Goal: Contribute content: Contribute content

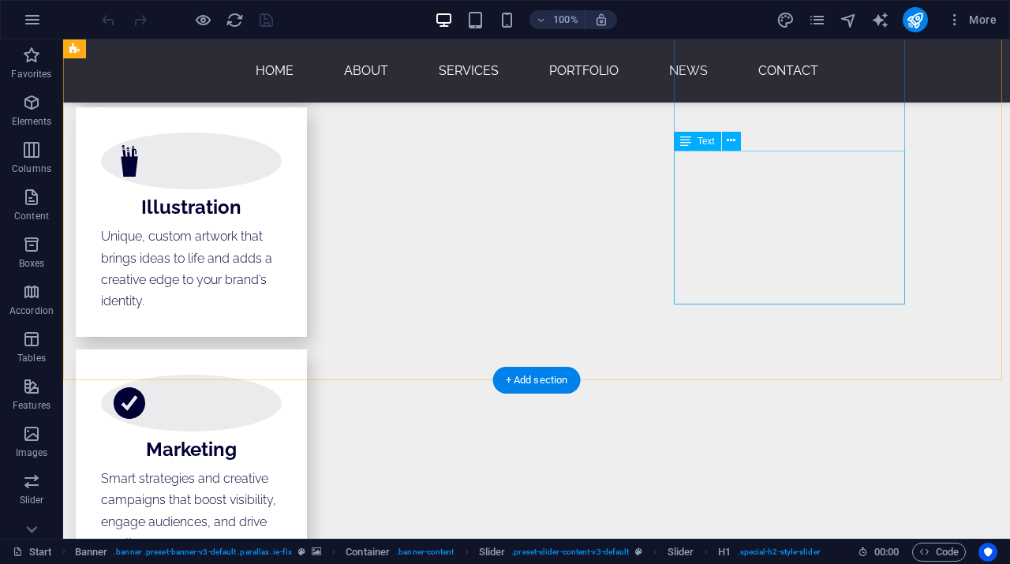
scroll to position [2965, 0]
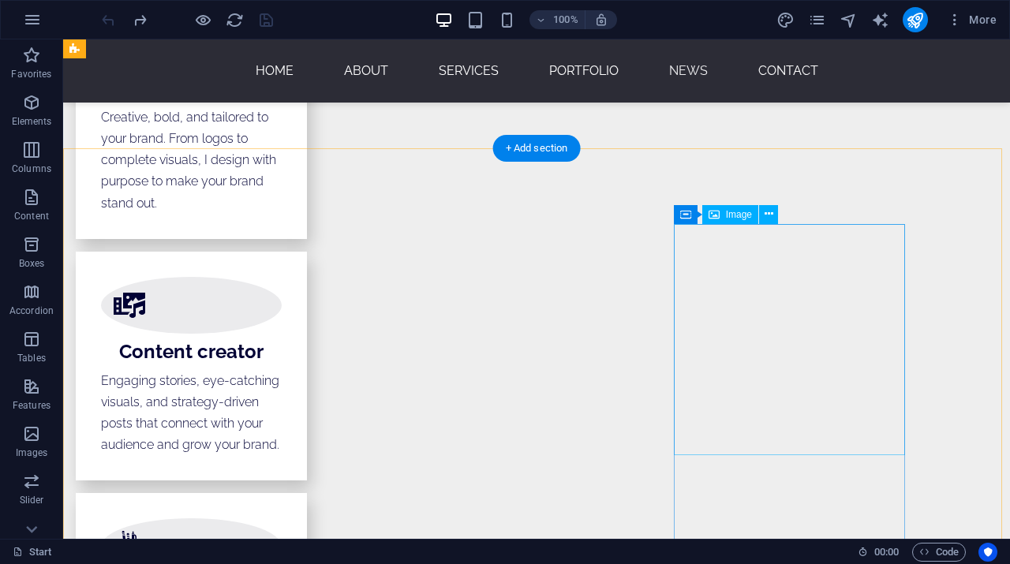
scroll to position [2578, 0]
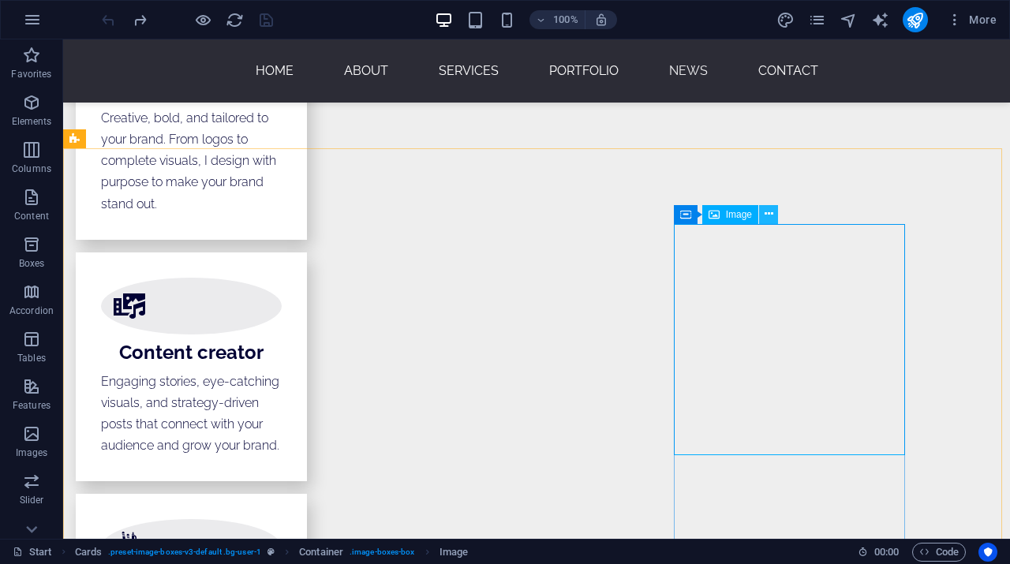
click at [768, 215] on icon at bounding box center [768, 214] width 9 height 17
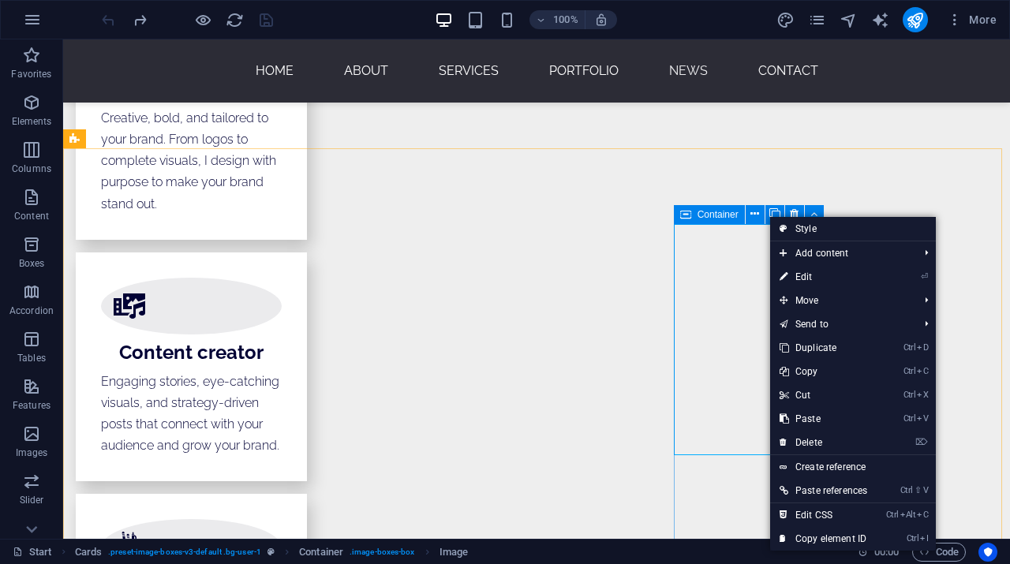
click at [689, 215] on icon at bounding box center [685, 214] width 11 height 19
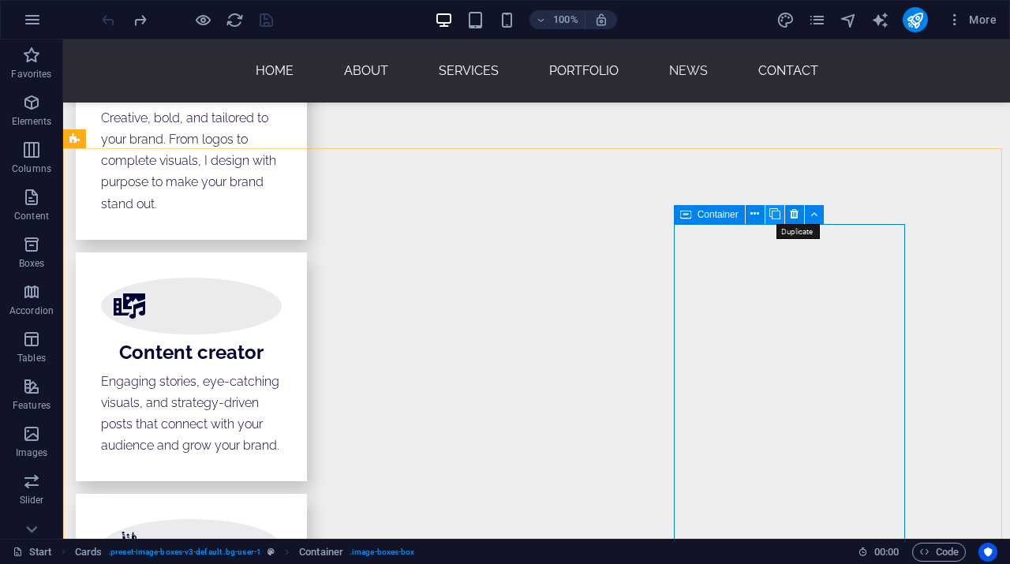
click at [776, 216] on icon at bounding box center [774, 214] width 11 height 17
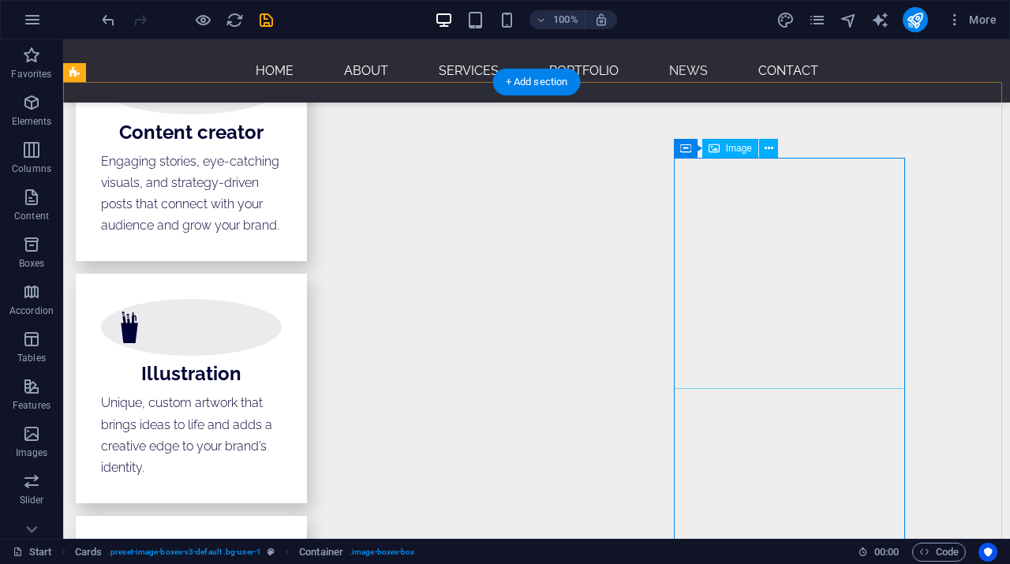
scroll to position [3238, 0]
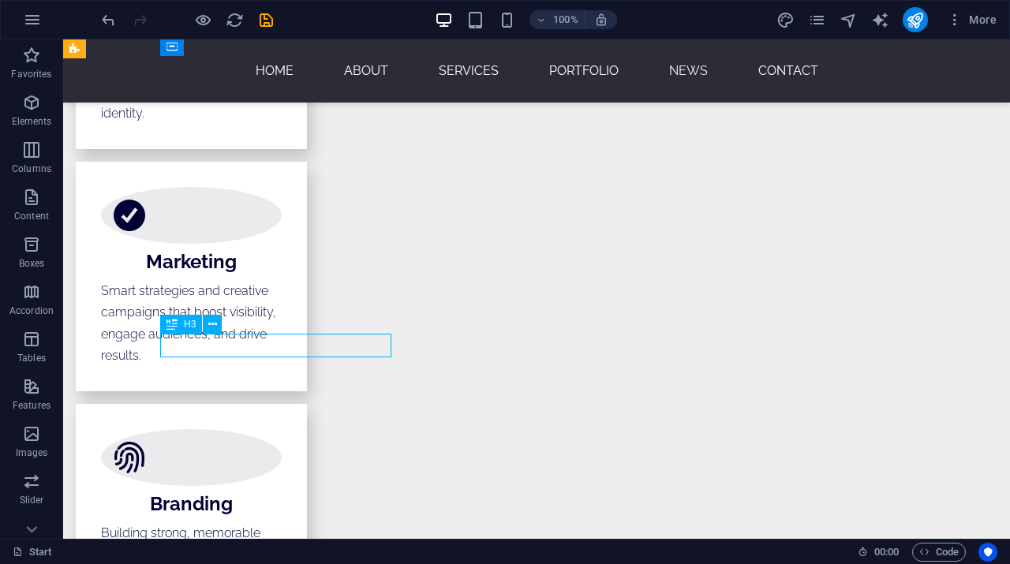
scroll to position [3318, 0]
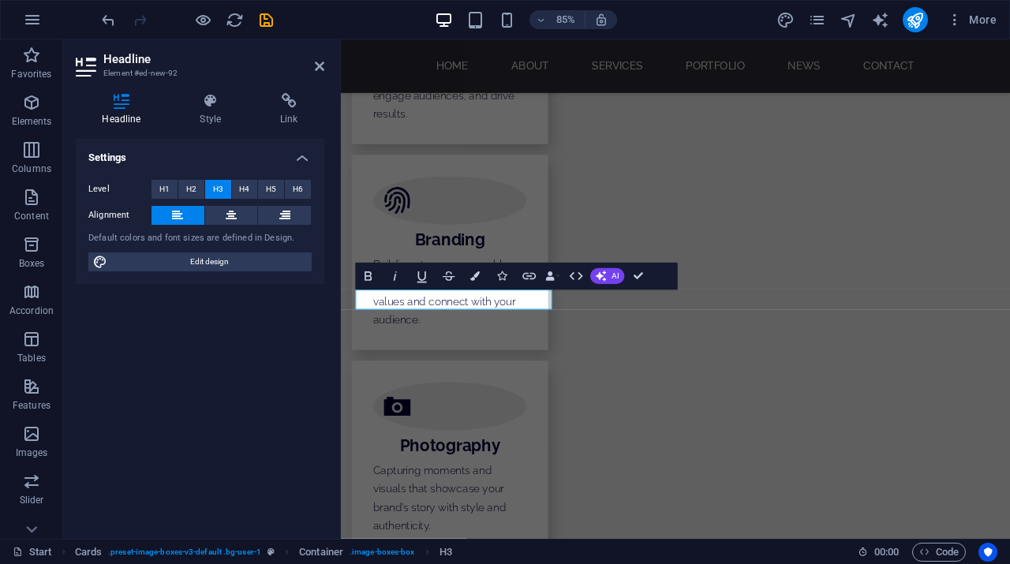
drag, startPoint x: 183, startPoint y: 304, endPoint x: 246, endPoint y: 343, distance: 74.4
click at [246, 343] on div "Headline Element #ed-new-92 Headline Style Link Settings Level H1 H2 H3 H4 H5 H…" at bounding box center [536, 288] width 947 height 499
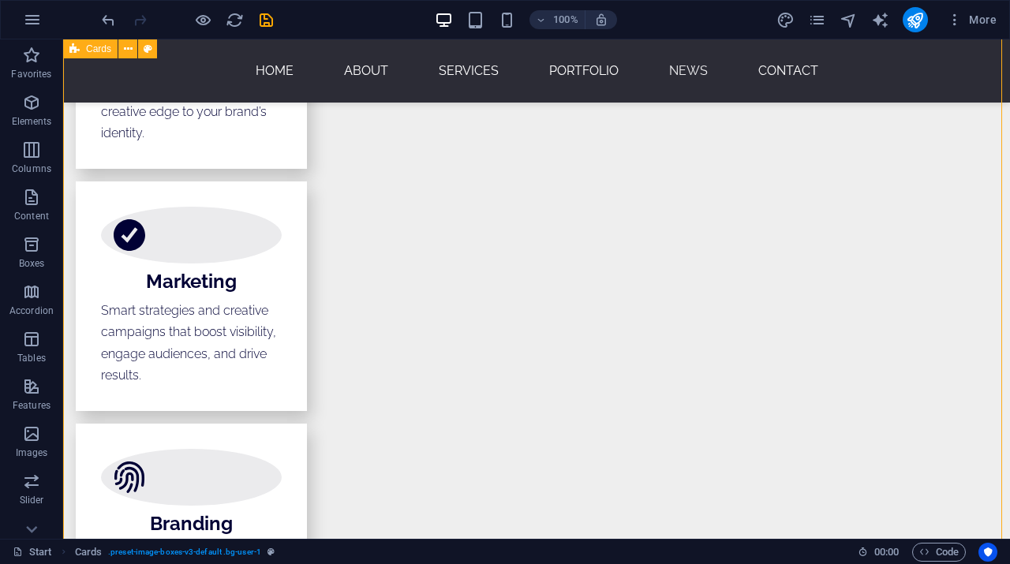
scroll to position [3141, 0]
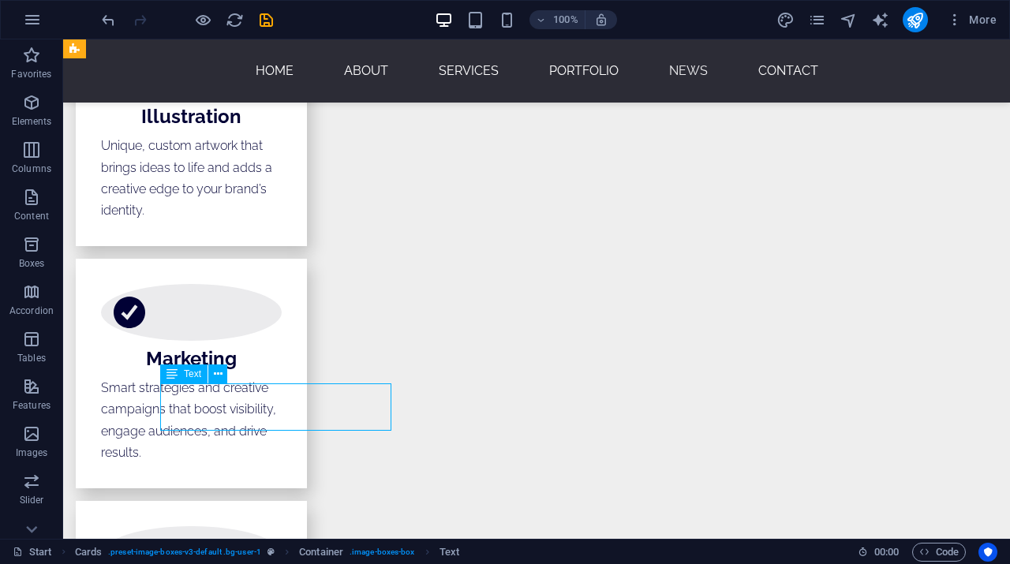
scroll to position [3221, 0]
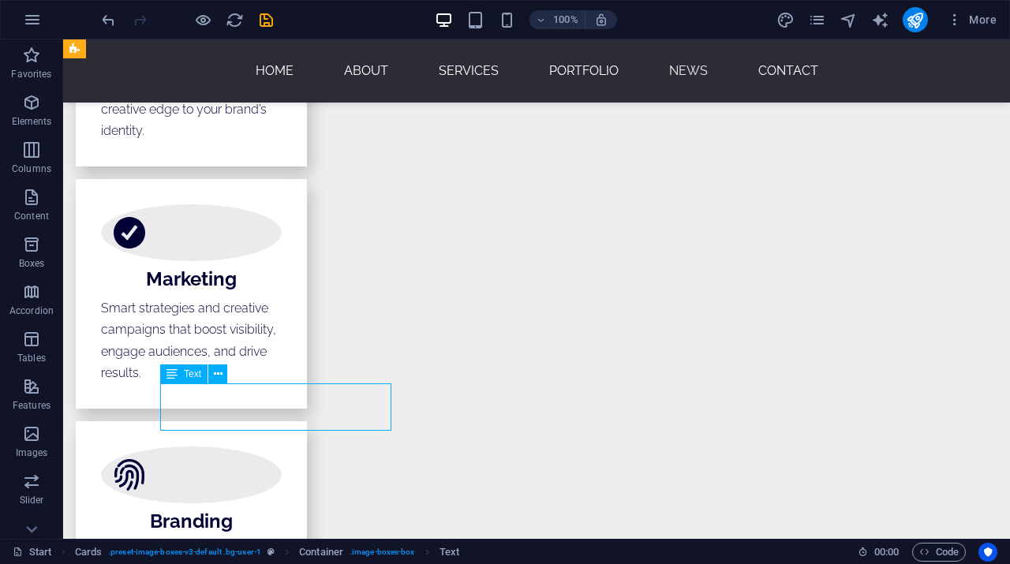
click at [245, 418] on div "Slider Slider H1 Banner Banner Container Slider Slider Spacer Separator HTML Se…" at bounding box center [536, 288] width 947 height 499
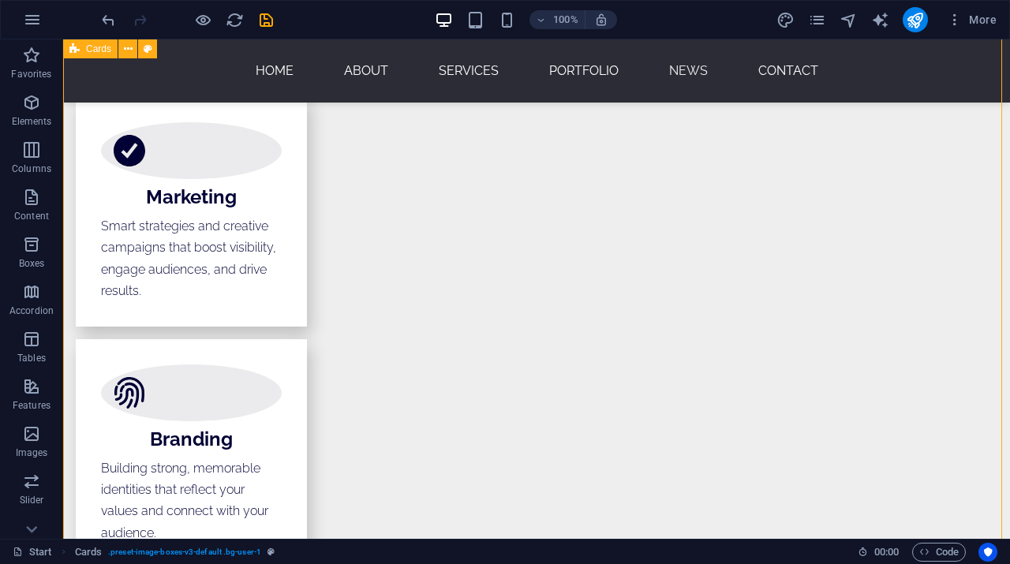
scroll to position [3219, 0]
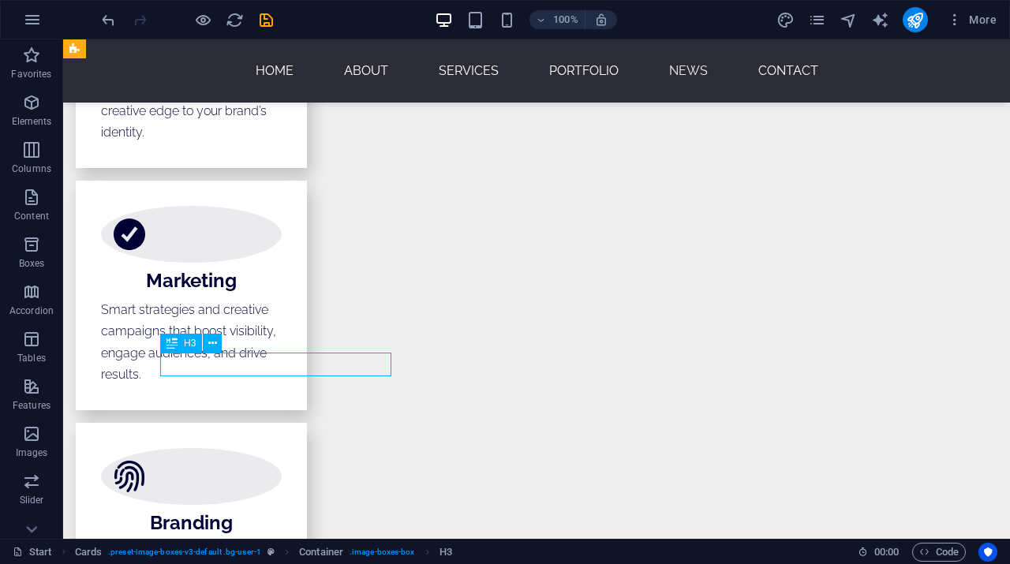
scroll to position [3299, 0]
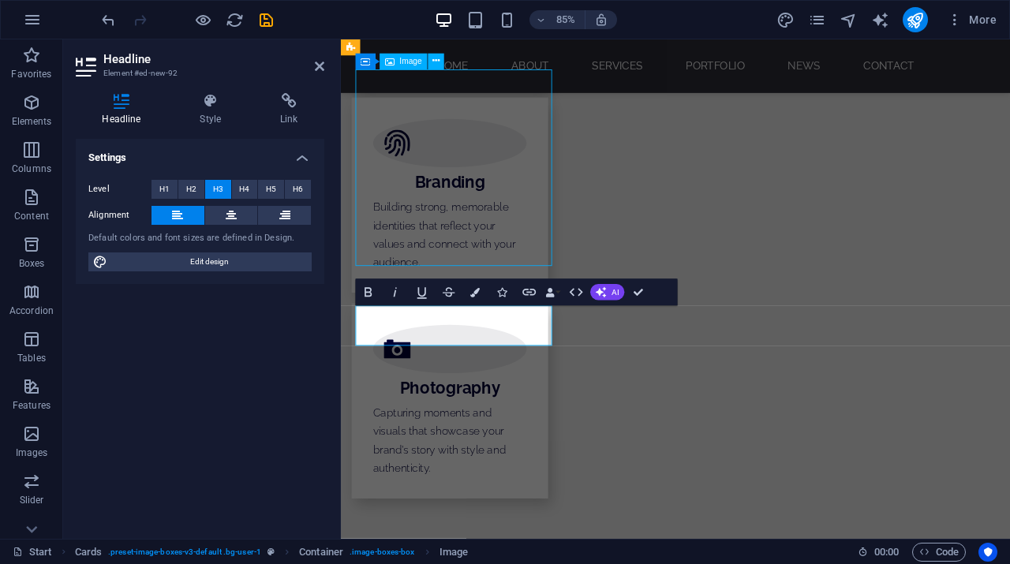
scroll to position [3219, 0]
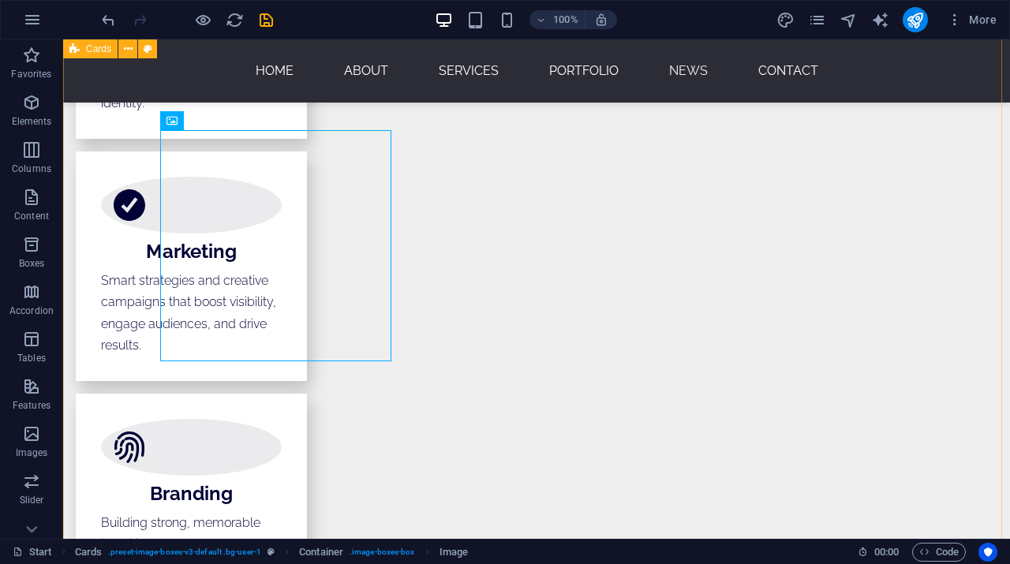
scroll to position [3162, 0]
click at [253, 121] on icon at bounding box center [255, 123] width 9 height 17
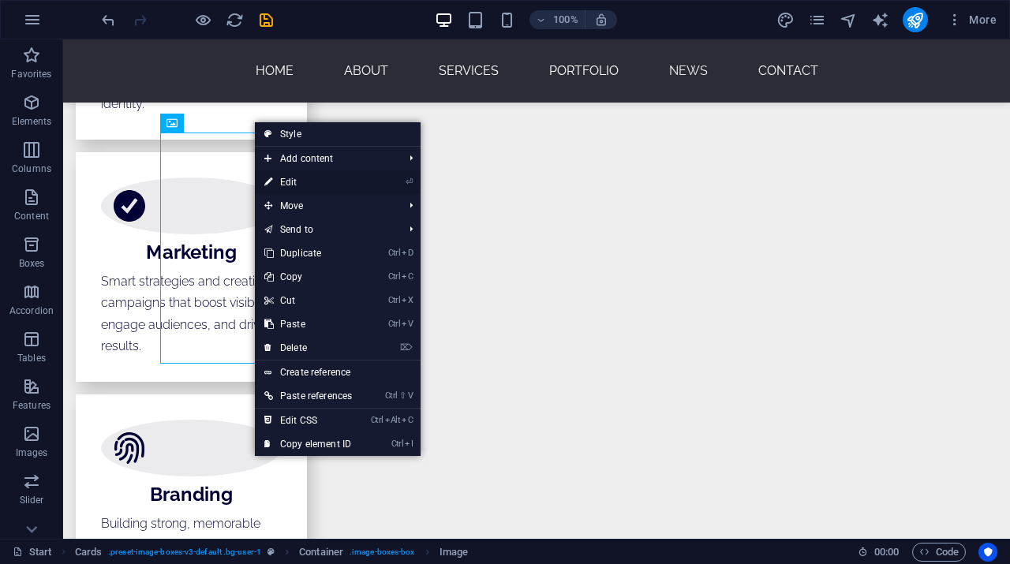
click at [297, 181] on link "⏎ Edit" at bounding box center [308, 182] width 106 height 24
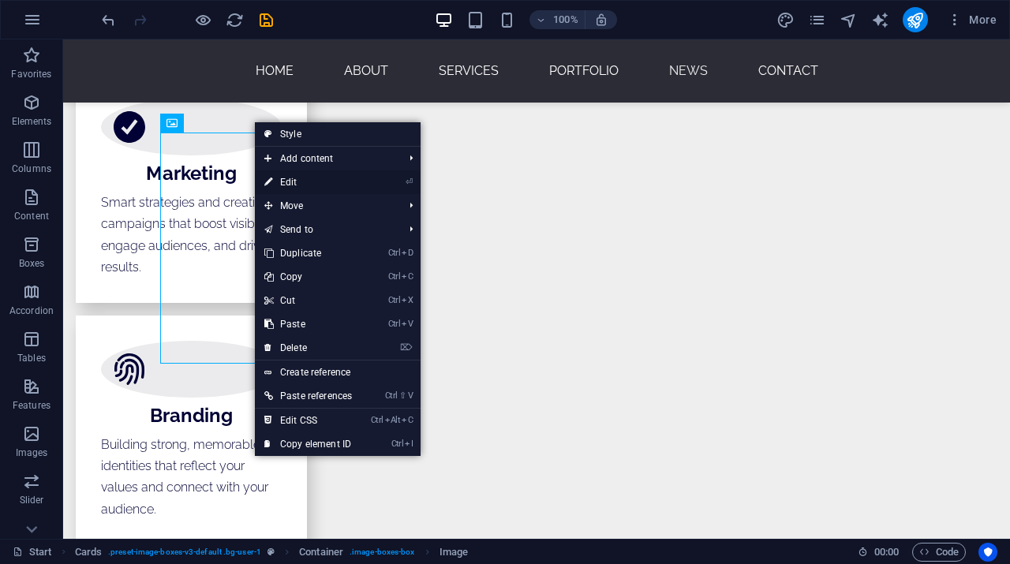
select select "%"
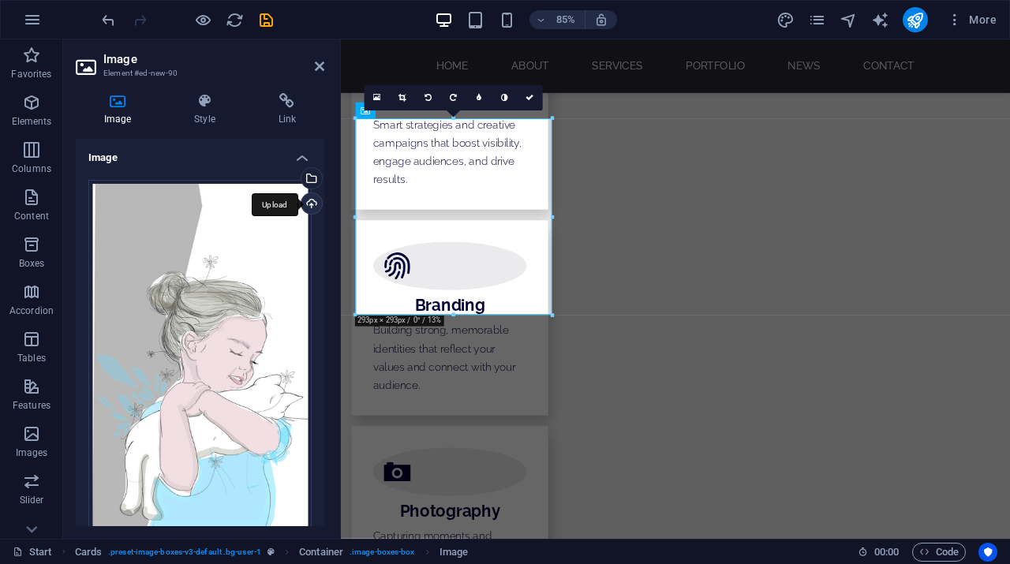
click at [312, 203] on div "Upload" at bounding box center [310, 205] width 24 height 24
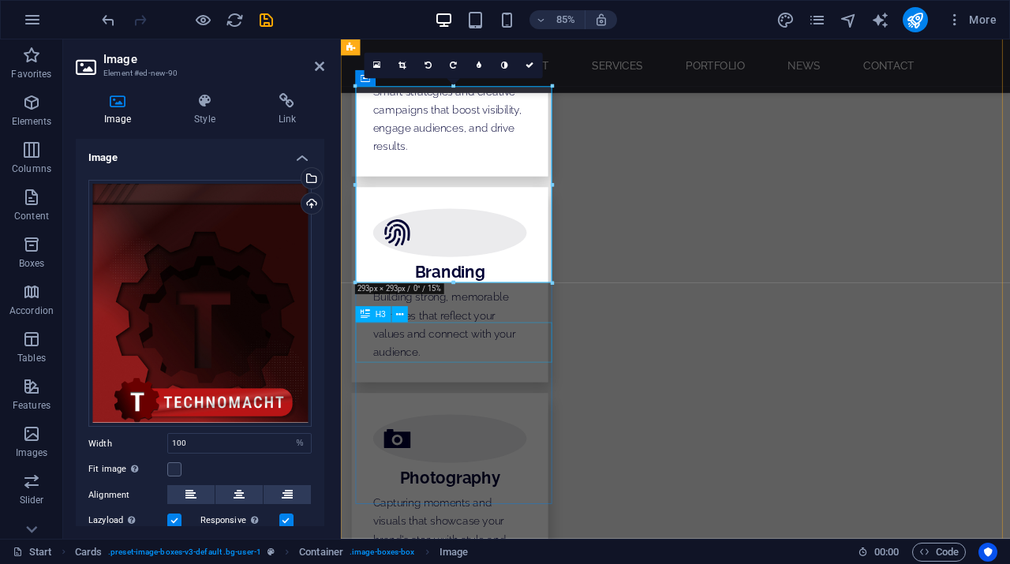
scroll to position [3280, 0]
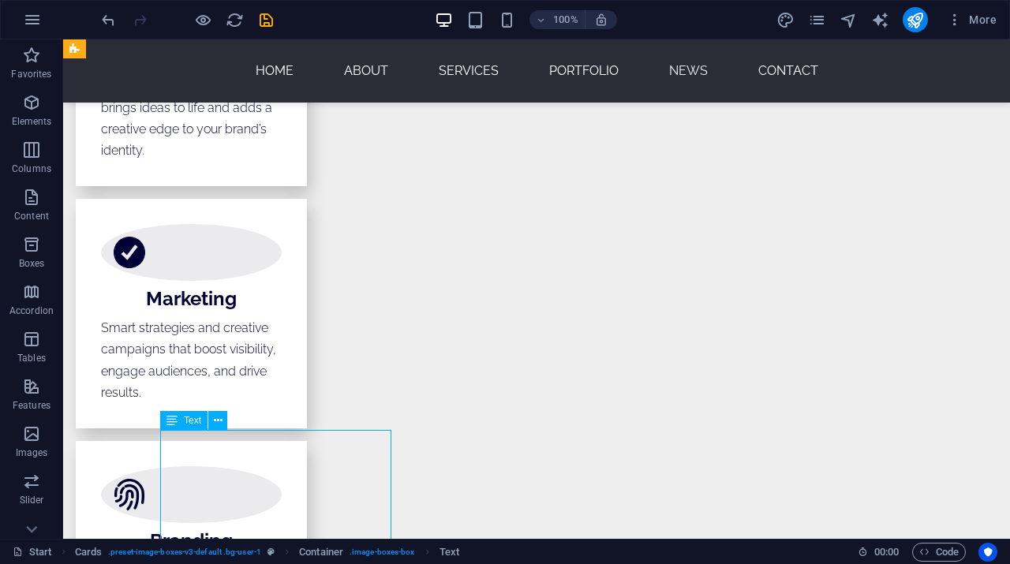
scroll to position [3280, 0]
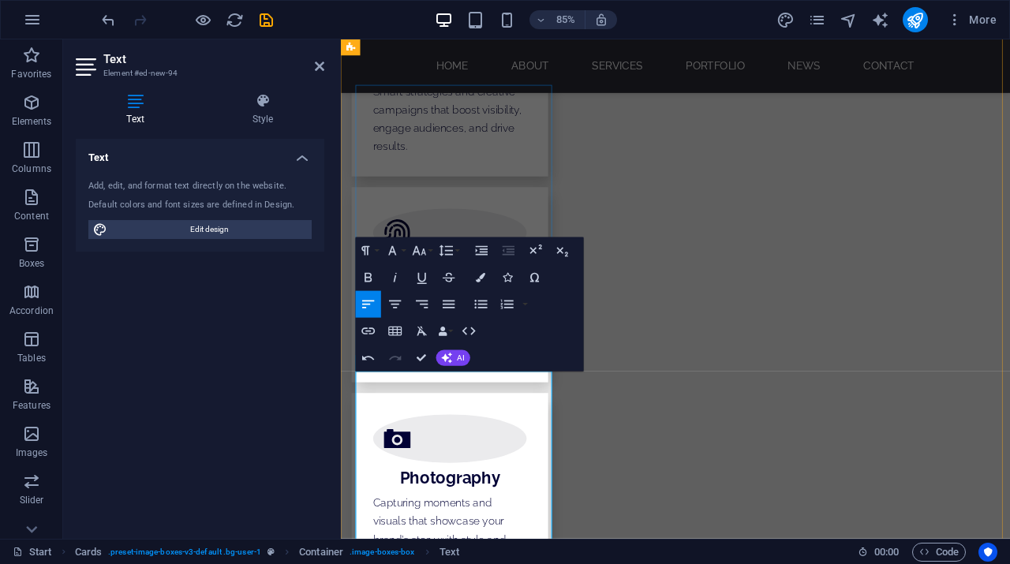
drag, startPoint x: 536, startPoint y: 484, endPoint x: 510, endPoint y: 487, distance: 26.2
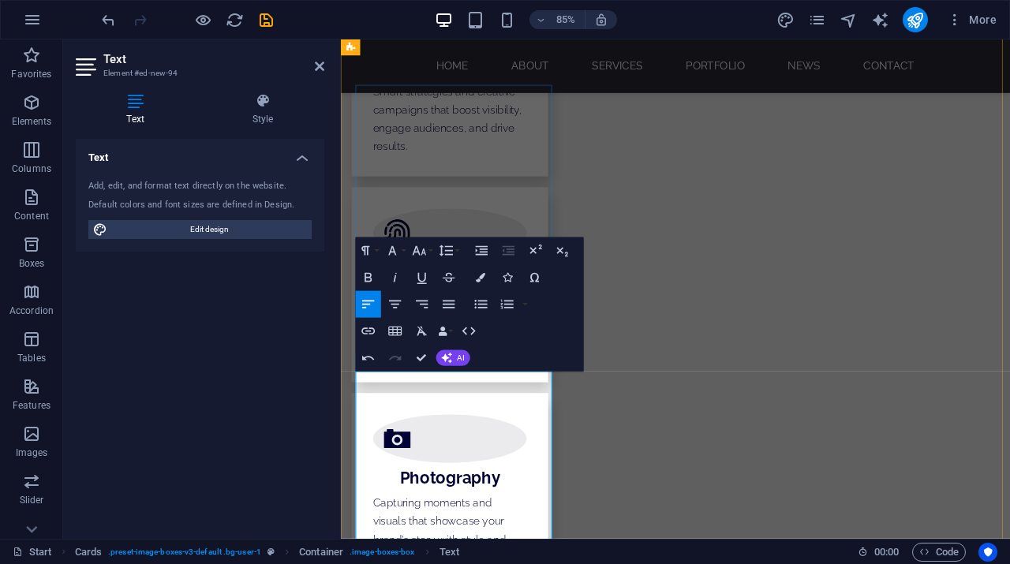
drag, startPoint x: 536, startPoint y: 482, endPoint x: 451, endPoint y: 488, distance: 84.6
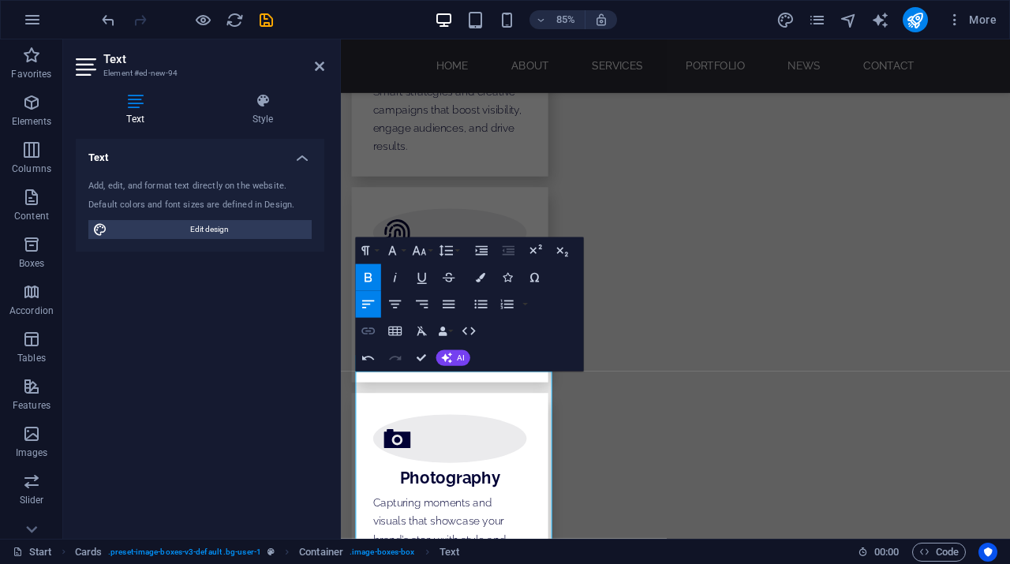
click at [366, 333] on icon "button" at bounding box center [367, 331] width 13 height 7
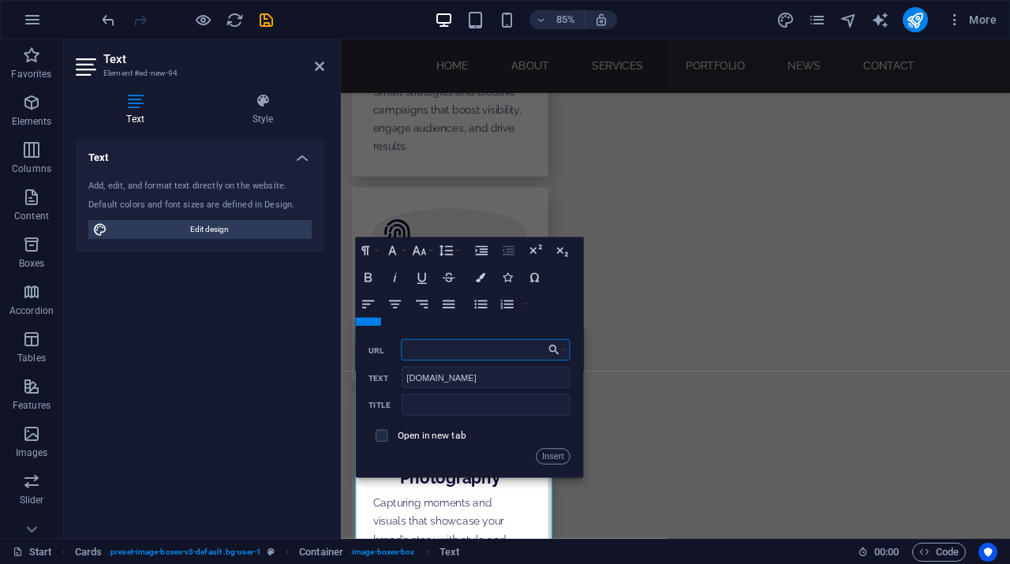
paste input "[URL][DOMAIN_NAME]"
type input "[URL][DOMAIN_NAME]"
click at [416, 404] on input "text" at bounding box center [486, 404] width 168 height 21
click at [383, 430] on input "checkbox" at bounding box center [379, 434] width 12 height 12
checkbox input "true"
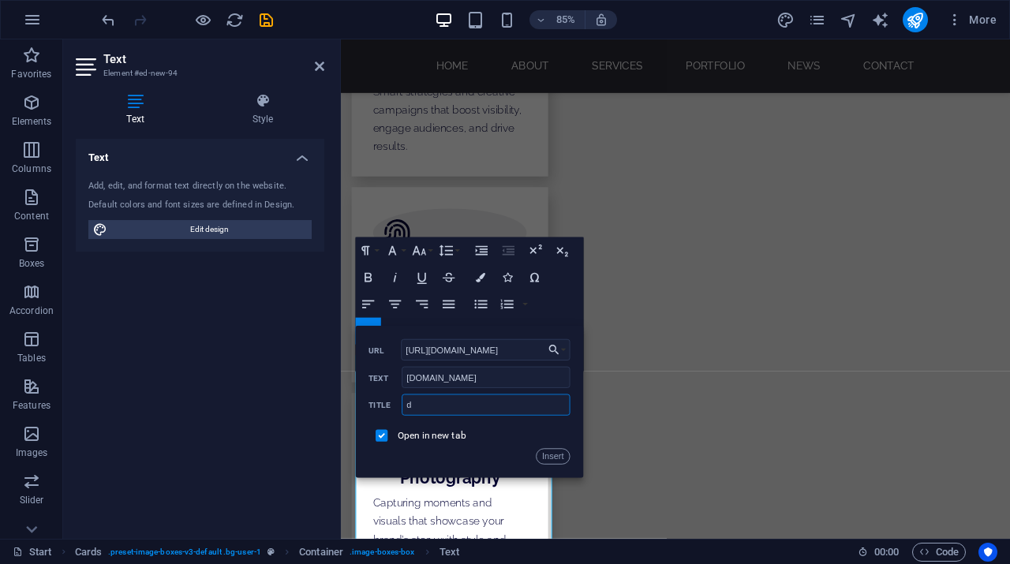
click at [430, 398] on input "d" at bounding box center [486, 404] width 168 height 21
type input "d"
type input "technomacht design"
click at [552, 458] on button "Insert" at bounding box center [553, 457] width 34 height 16
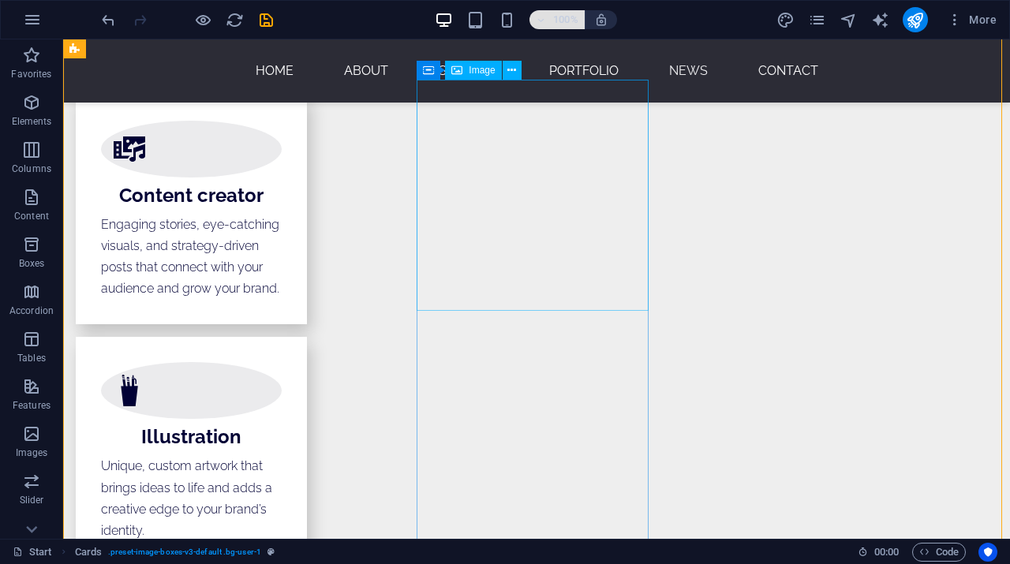
scroll to position [2722, 0]
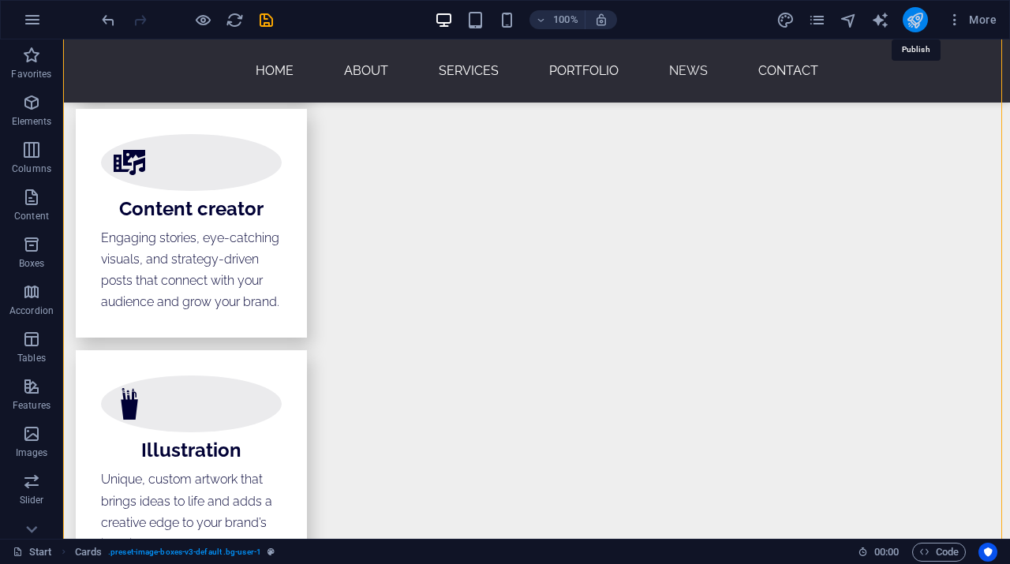
click at [912, 22] on icon "publish" at bounding box center [915, 20] width 18 height 18
checkbox input "false"
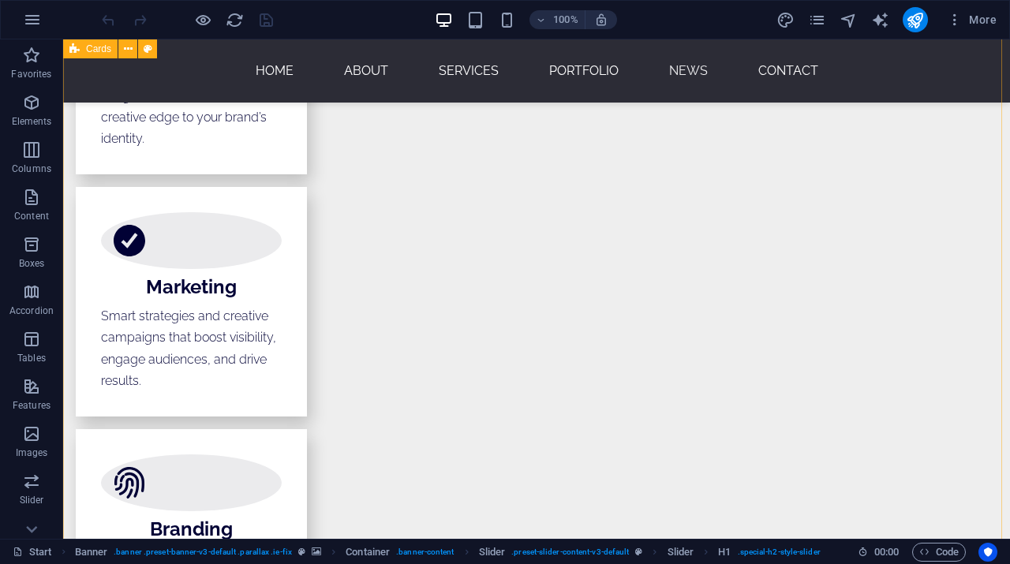
scroll to position [3131, 0]
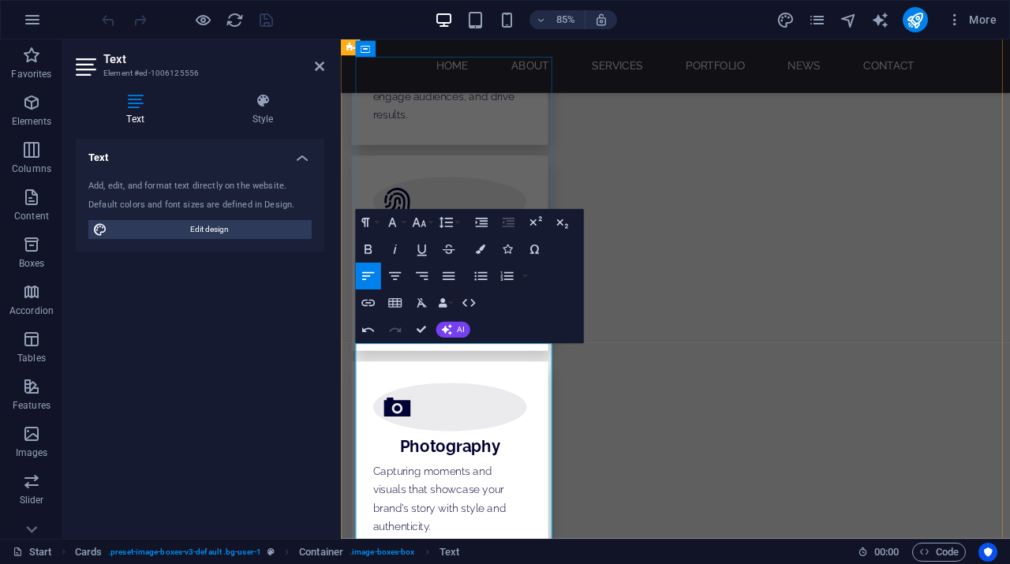
scroll to position [3316, 0]
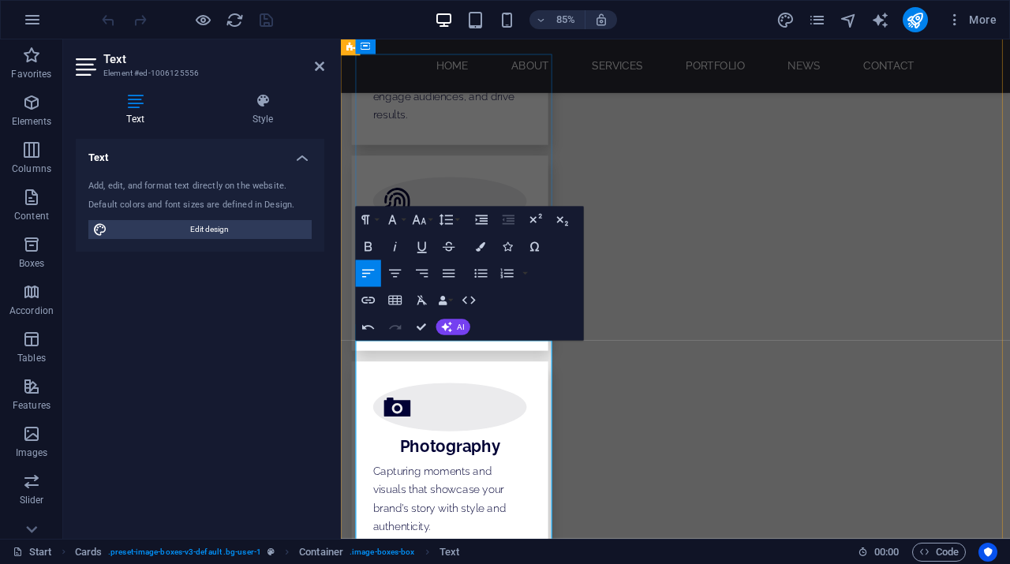
drag, startPoint x: 539, startPoint y: 426, endPoint x: 450, endPoint y: 435, distance: 89.6
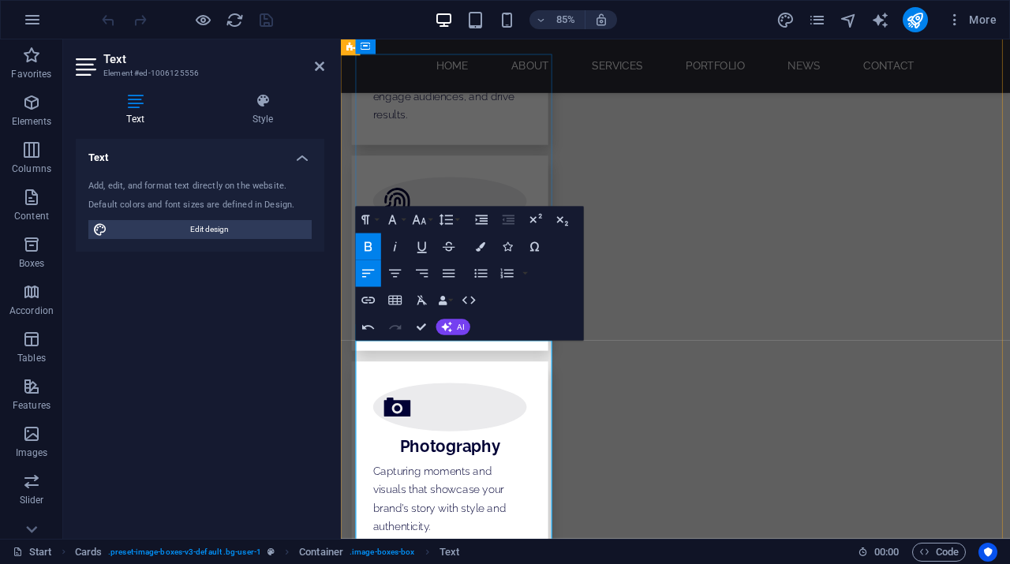
click at [368, 300] on icon "button" at bounding box center [367, 300] width 13 height 7
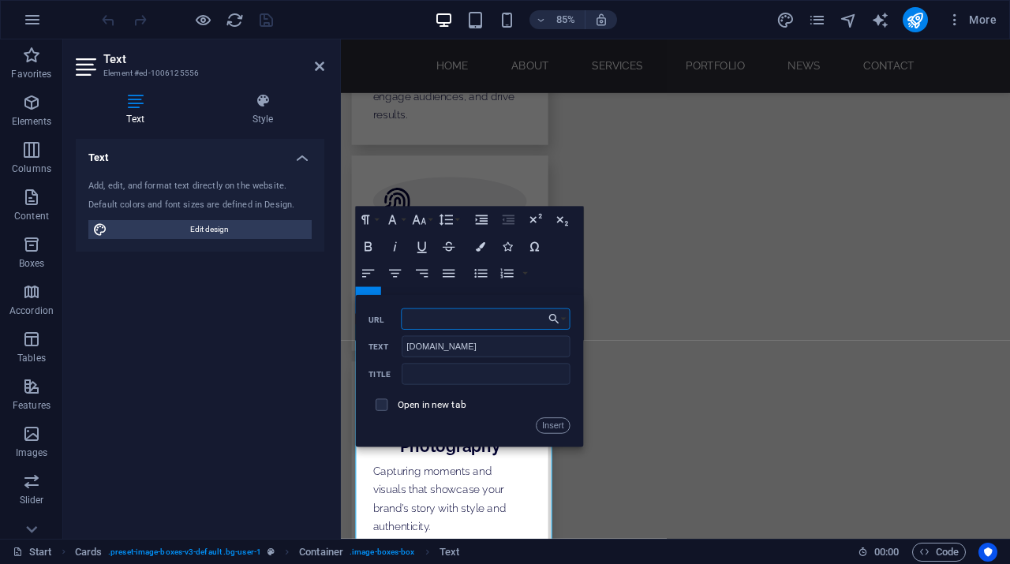
paste input "[URL][DOMAIN_NAME]"
type input "[URL][DOMAIN_NAME]"
click at [446, 368] on input "text" at bounding box center [486, 374] width 168 height 21
type input "Technomacht design"
click at [383, 405] on input "checkbox" at bounding box center [379, 403] width 12 height 12
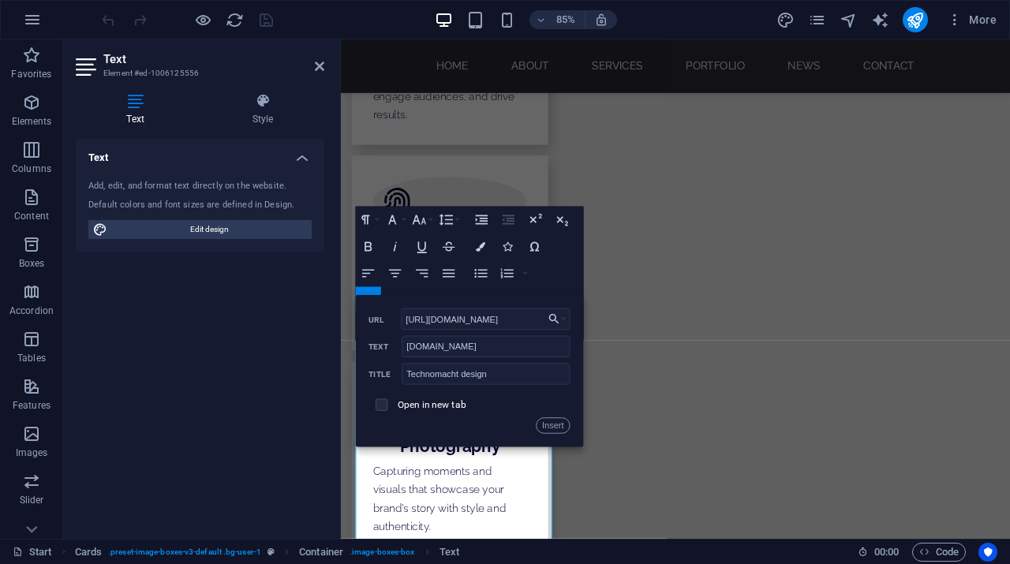
checkbox input "true"
click at [544, 421] on button "Insert" at bounding box center [553, 426] width 34 height 16
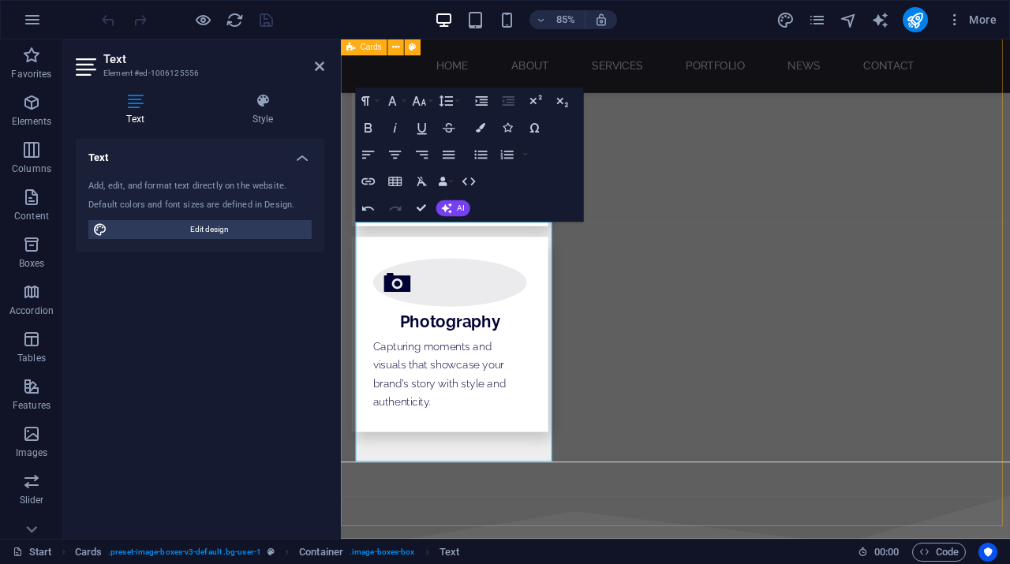
scroll to position [3466, 0]
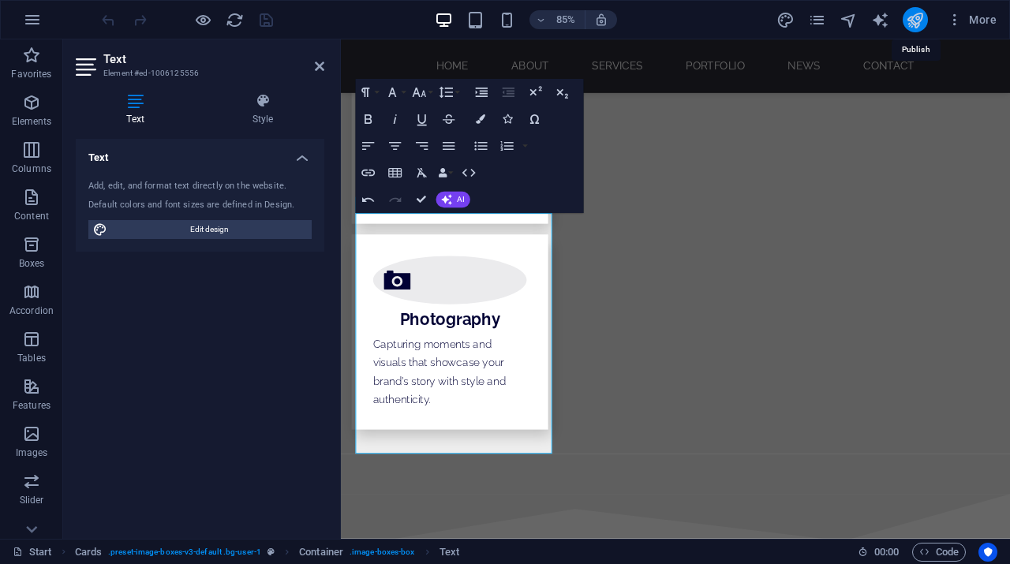
click at [913, 17] on icon "publish" at bounding box center [915, 20] width 18 height 18
checkbox input "false"
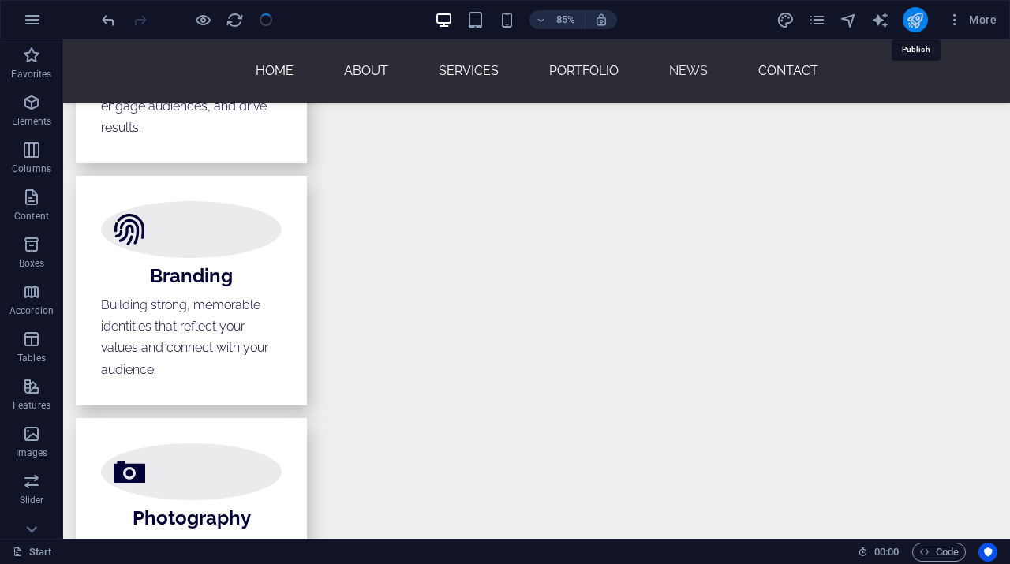
scroll to position [3387, 0]
